Goal: Task Accomplishment & Management: Manage account settings

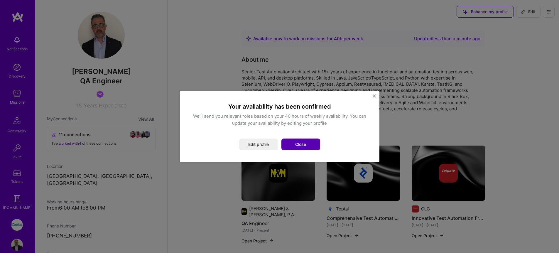
click at [306, 145] on button "Close" at bounding box center [300, 144] width 39 height 12
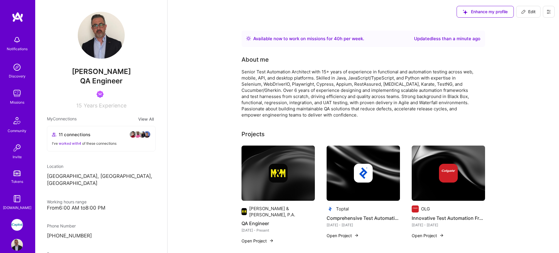
click at [78, 35] on img at bounding box center [101, 35] width 47 height 47
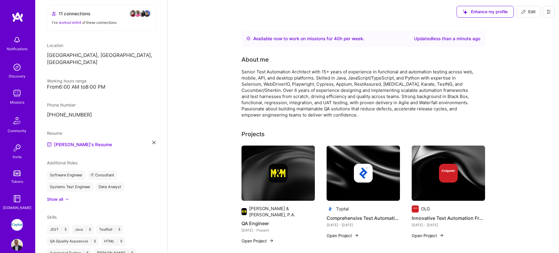
scroll to position [286, 0]
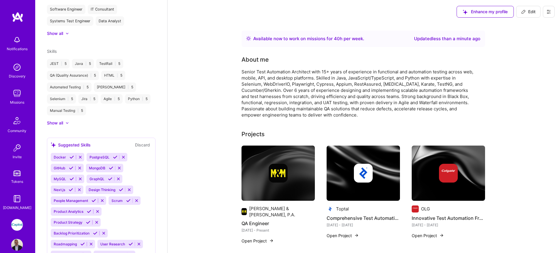
click at [14, 95] on img at bounding box center [17, 93] width 12 height 12
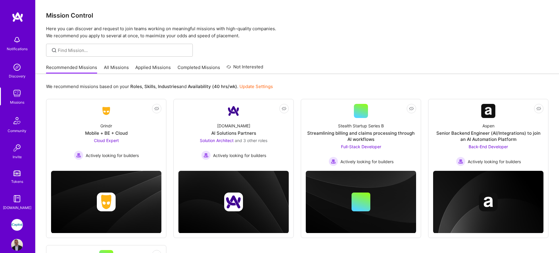
click at [112, 66] on link "All Missions" at bounding box center [116, 69] width 25 height 10
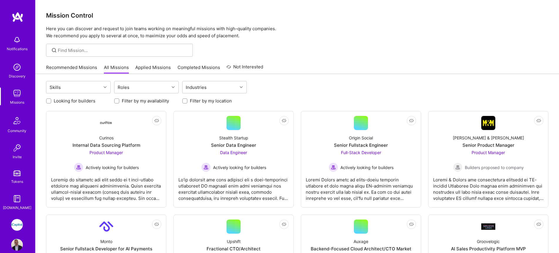
click at [18, 240] on img at bounding box center [17, 245] width 12 height 12
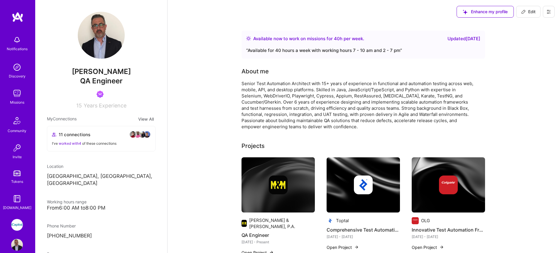
click at [369, 51] on div "“ Available for 40 hours a week with working hours 7 - 10 am and 2 - 7 pm ”" at bounding box center [363, 50] width 234 height 7
click at [526, 9] on span "Edit" at bounding box center [528, 12] width 14 height 6
select select "CA"
select select "Right Now"
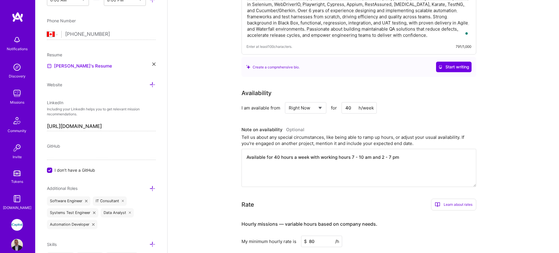
scroll to position [67, 0]
drag, startPoint x: 389, startPoint y: 160, endPoint x: 306, endPoint y: 159, distance: 82.4
click at [306, 159] on textarea "Available for 40 hours a week with working hours 7 - 10 am and 2 - 7 pm" at bounding box center [358, 167] width 235 height 38
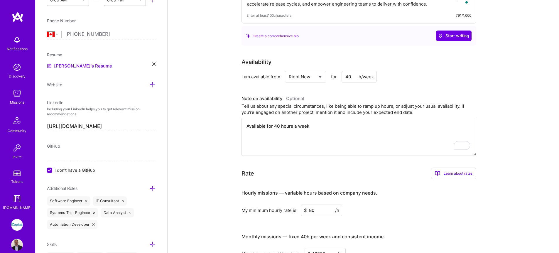
scroll to position [0, 0]
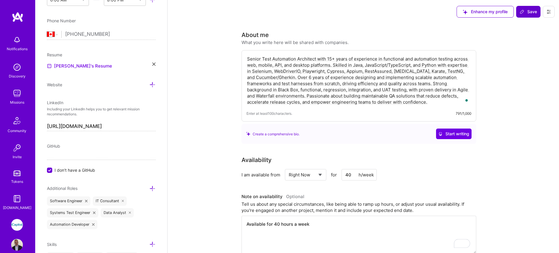
type textarea "Available for 40 hours a week"
click at [524, 11] on span "Save" at bounding box center [527, 12] width 17 height 6
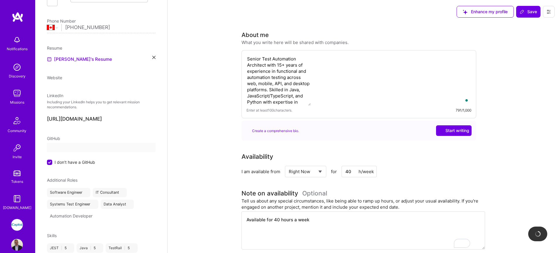
scroll to position [204, 0]
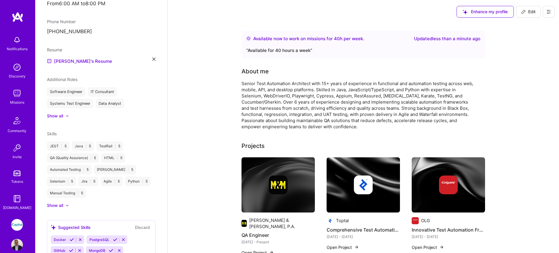
click at [16, 245] on img at bounding box center [17, 245] width 12 height 12
